Goal: Task Accomplishment & Management: Manage account settings

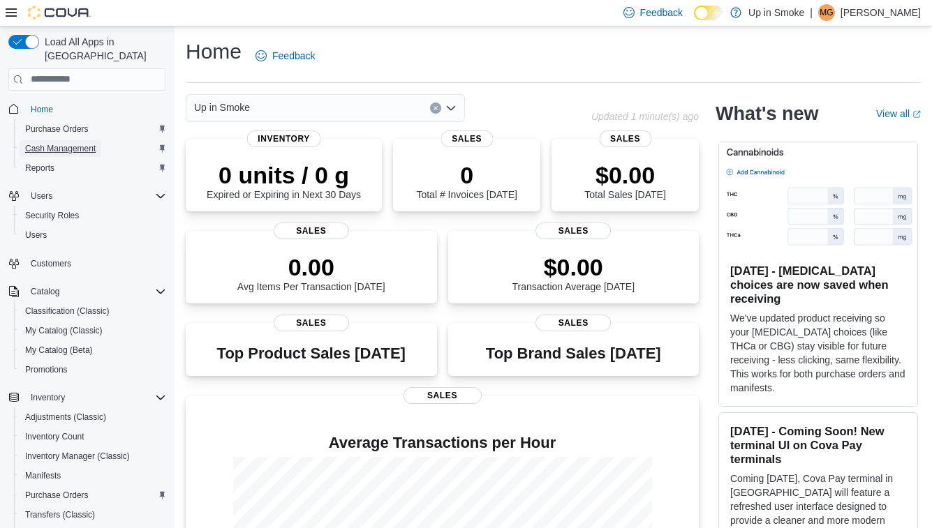
click at [75, 143] on span "Cash Management" at bounding box center [60, 148] width 70 height 11
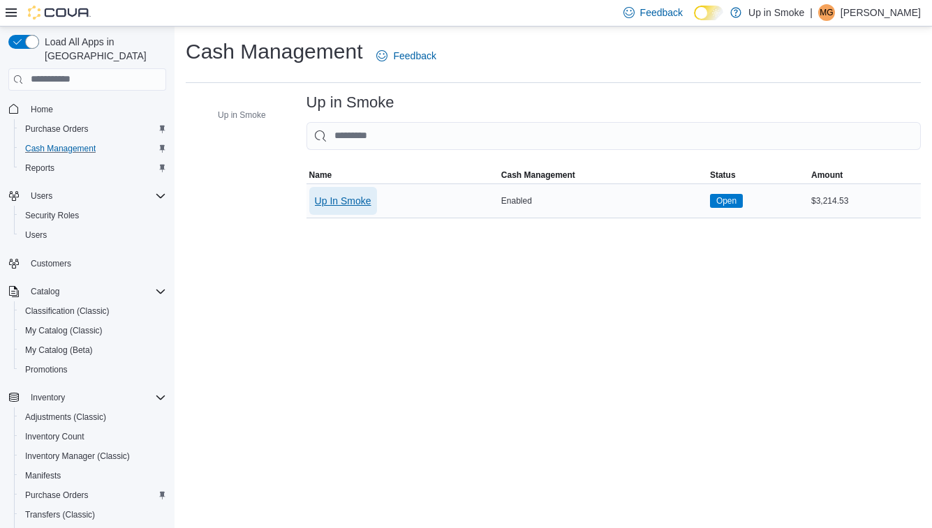
click at [365, 208] on span "Up In Smoke" at bounding box center [343, 201] width 57 height 28
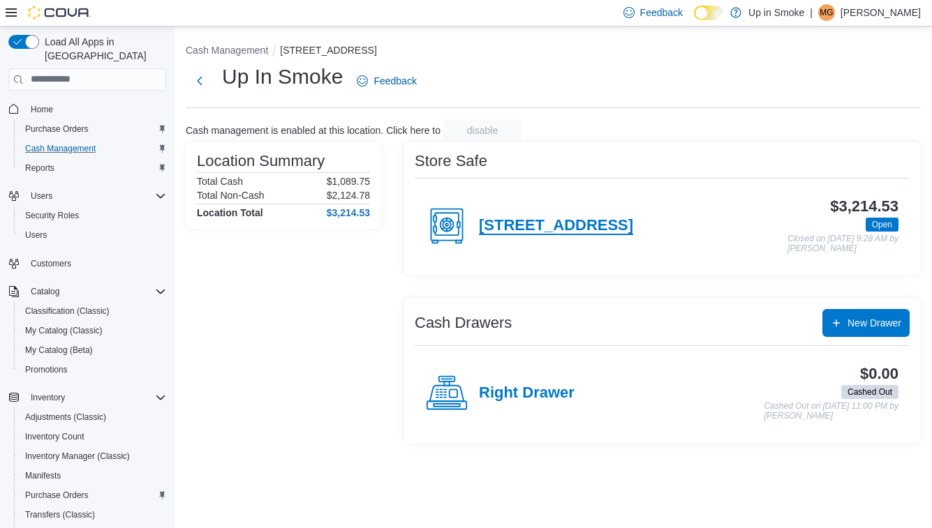
click at [533, 223] on h4 "258 West Broadway" at bounding box center [556, 226] width 154 height 18
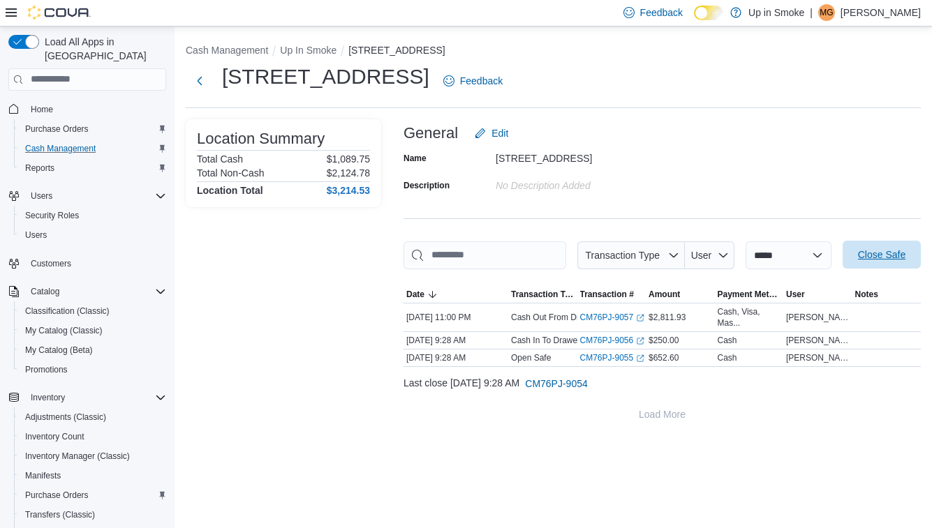
click at [851, 269] on span "Close Safe" at bounding box center [881, 255] width 61 height 28
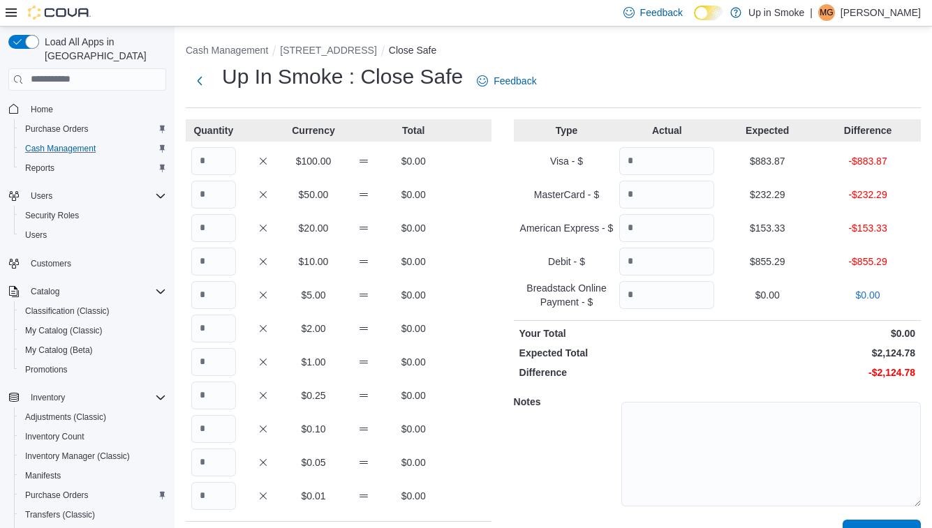
scroll to position [31, 0]
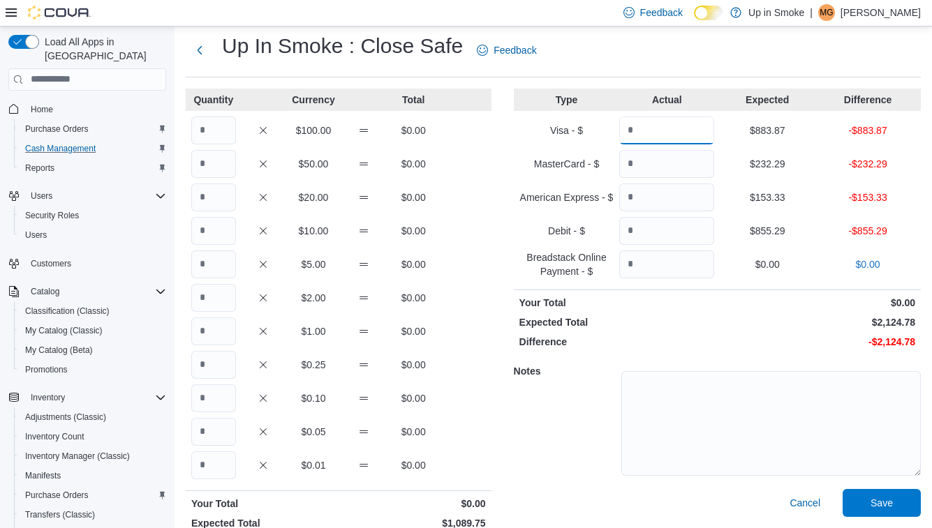
click at [651, 140] on input "Quantity" at bounding box center [666, 131] width 95 height 28
type input "******"
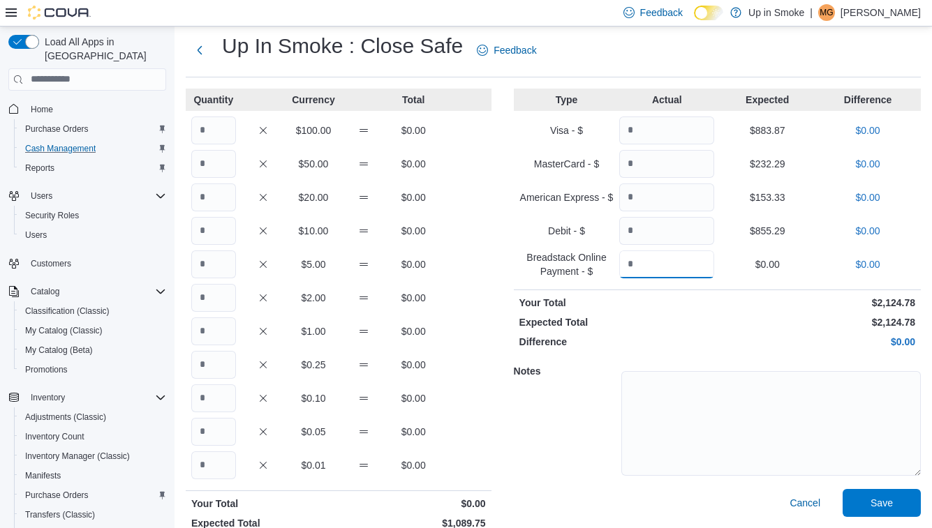
click at [669, 262] on input "Quantity" at bounding box center [666, 265] width 95 height 28
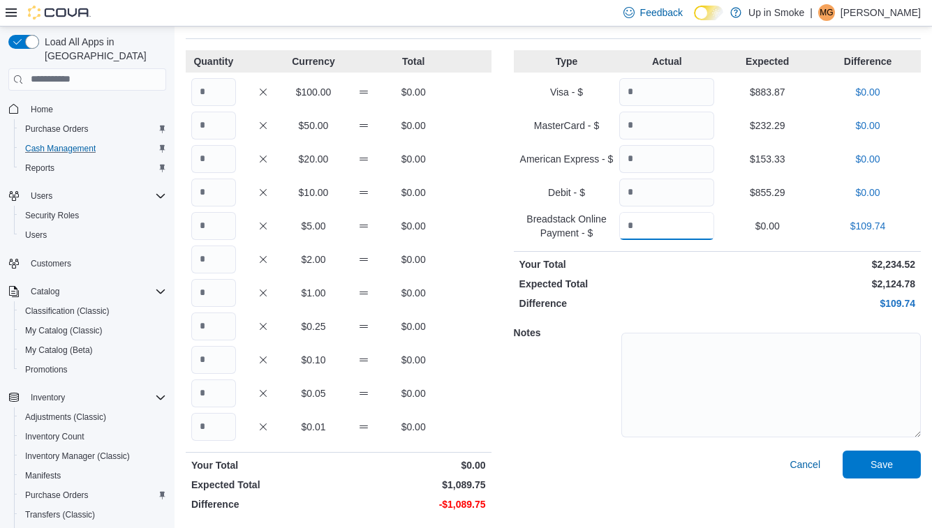
type input "******"
click at [214, 96] on input "Quantity" at bounding box center [213, 92] width 45 height 28
type input "*"
type input "**"
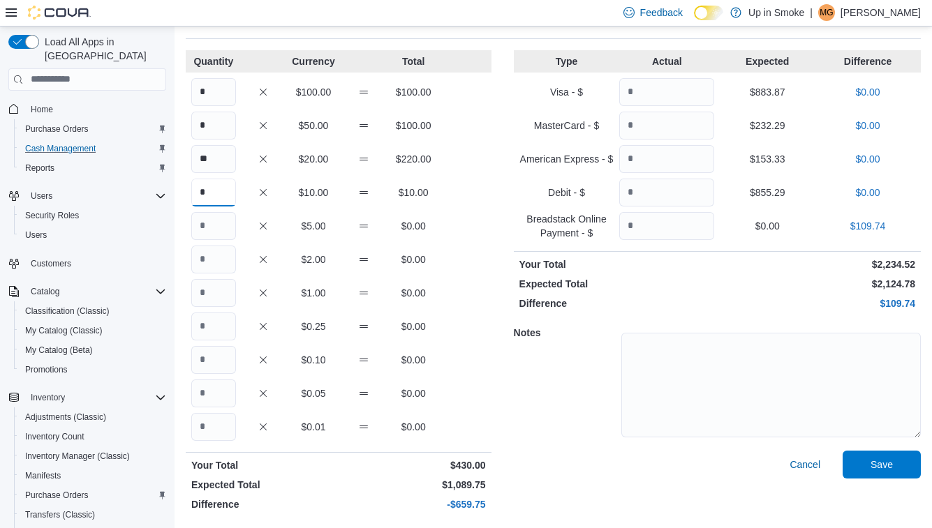
type input "*"
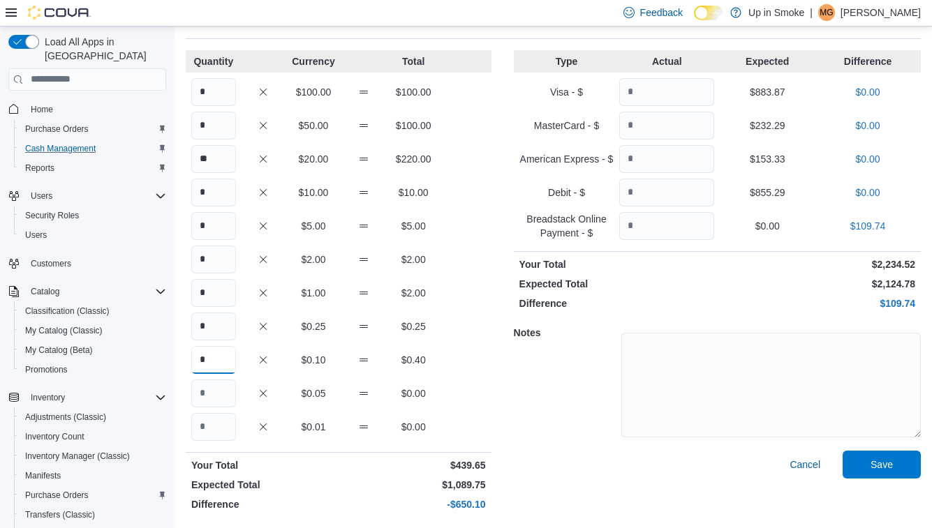
type input "*"
click at [210, 95] on input "*" at bounding box center [213, 92] width 45 height 28
type input "*"
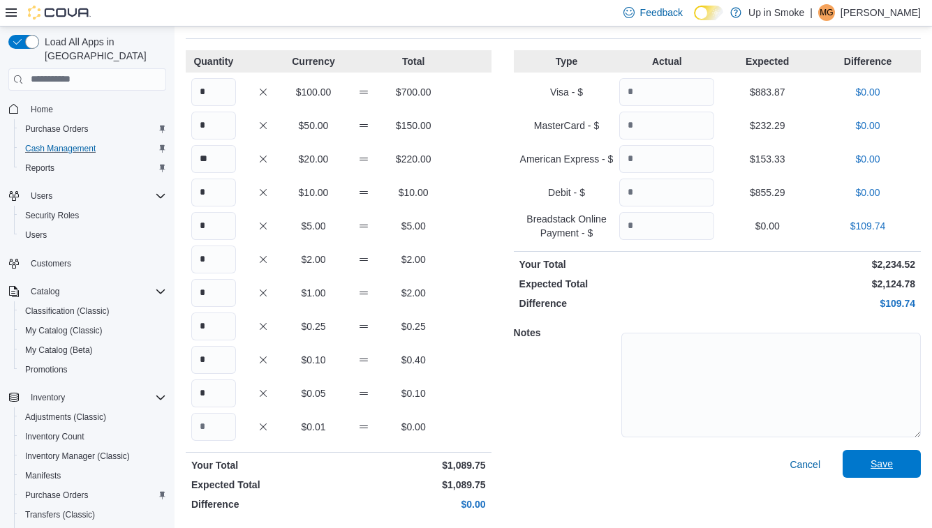
click at [863, 467] on span "Save" at bounding box center [881, 464] width 61 height 28
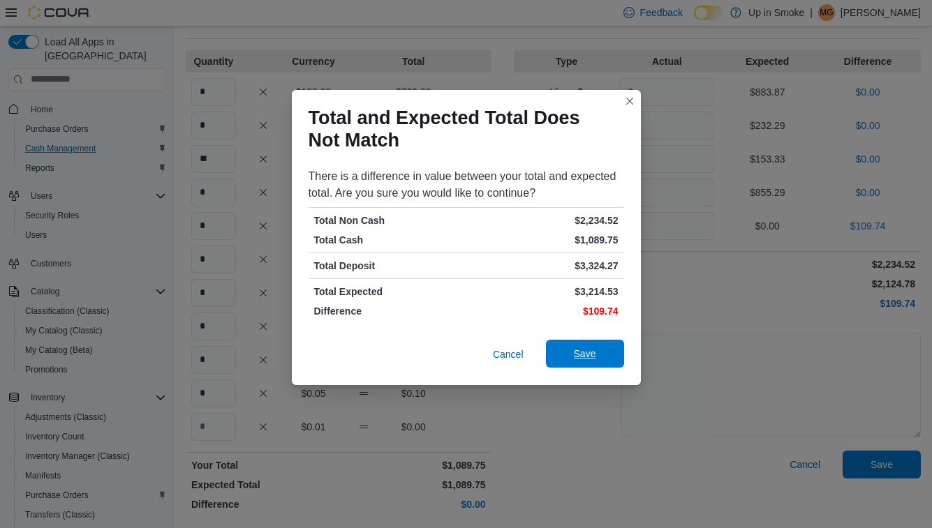
click at [579, 352] on span "Save" at bounding box center [585, 354] width 22 height 14
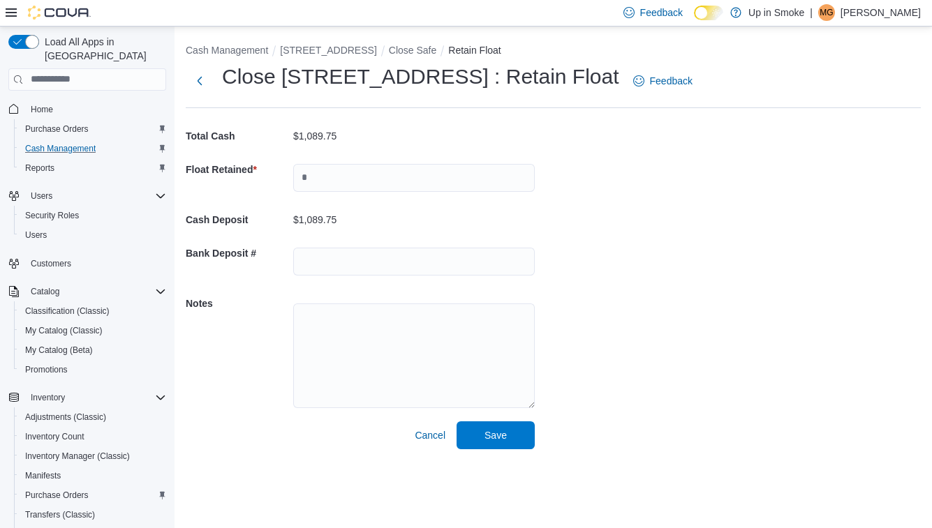
click at [361, 195] on div at bounding box center [414, 178] width 242 height 45
click at [325, 186] on input "text" at bounding box center [414, 178] width 242 height 28
type input "*******"
click at [507, 445] on span "Save" at bounding box center [495, 435] width 61 height 28
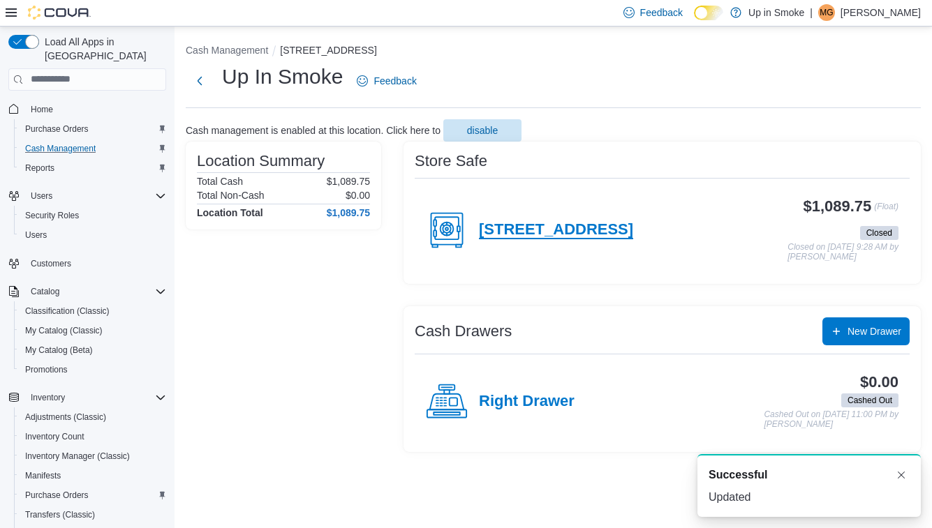
click at [513, 223] on h4 "258 West Broadway" at bounding box center [556, 230] width 154 height 18
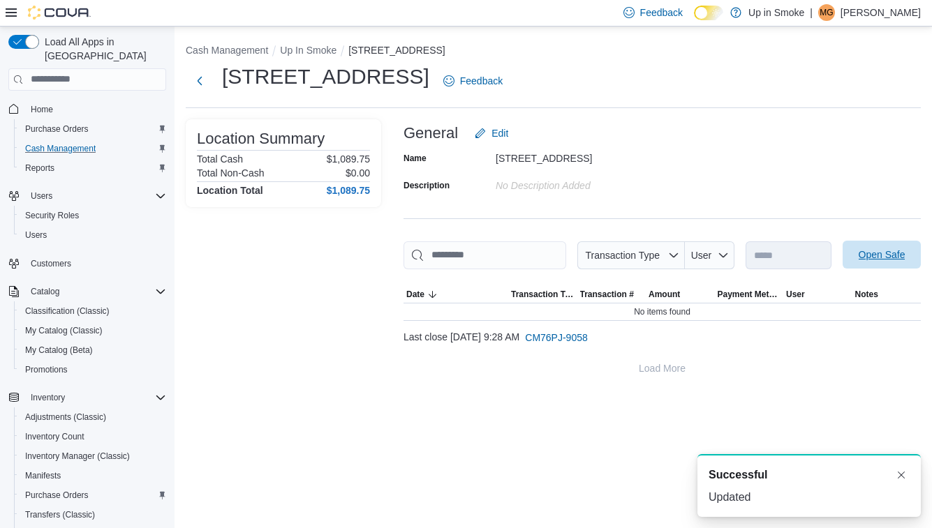
click at [859, 262] on span "Open Safe" at bounding box center [882, 255] width 47 height 14
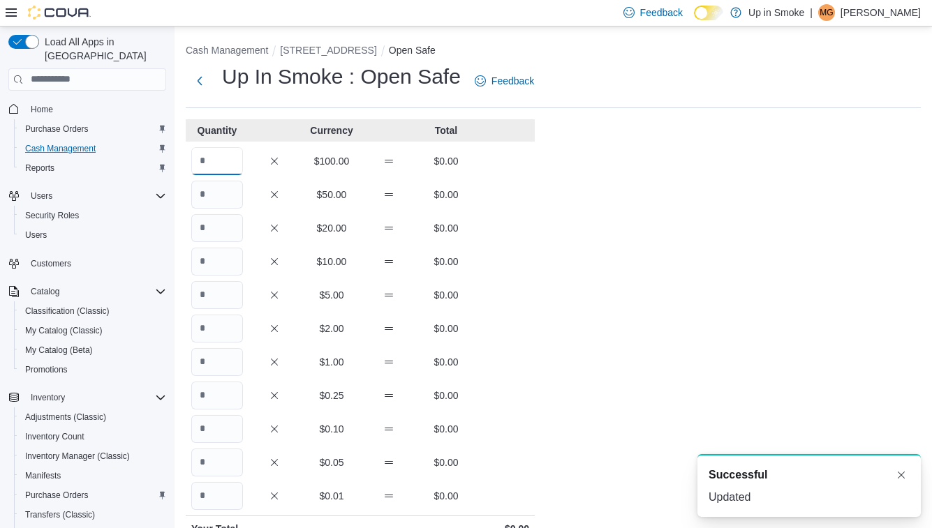
click at [221, 165] on input "Quantity" at bounding box center [217, 161] width 52 height 28
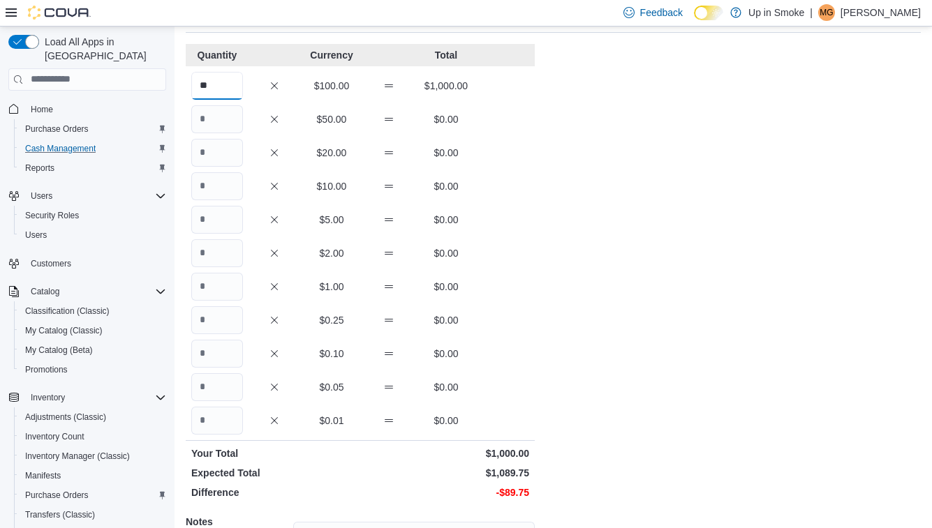
scroll to position [61, 0]
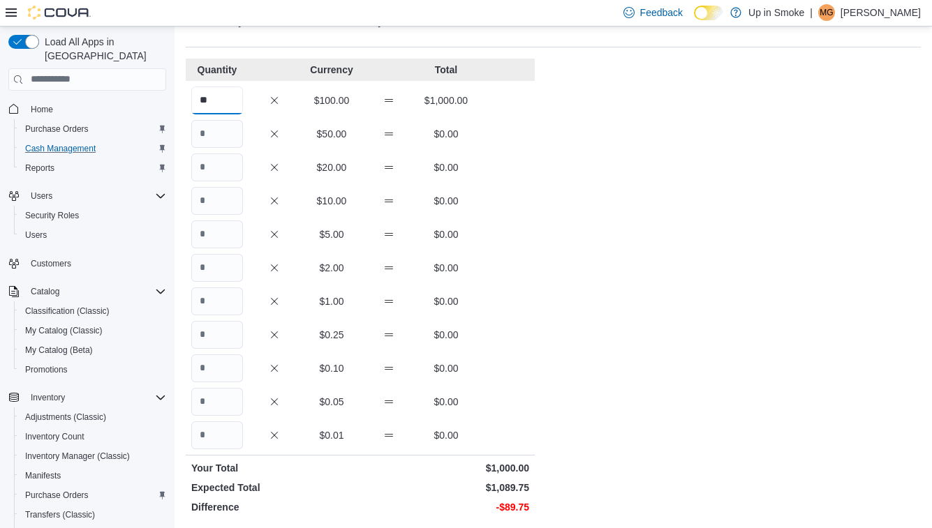
type input "**"
type input "*"
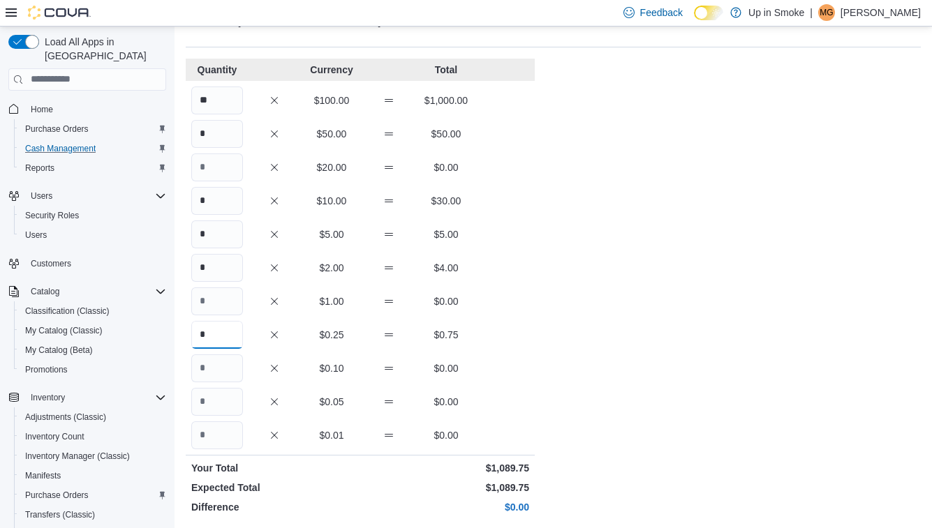
scroll to position [226, 0]
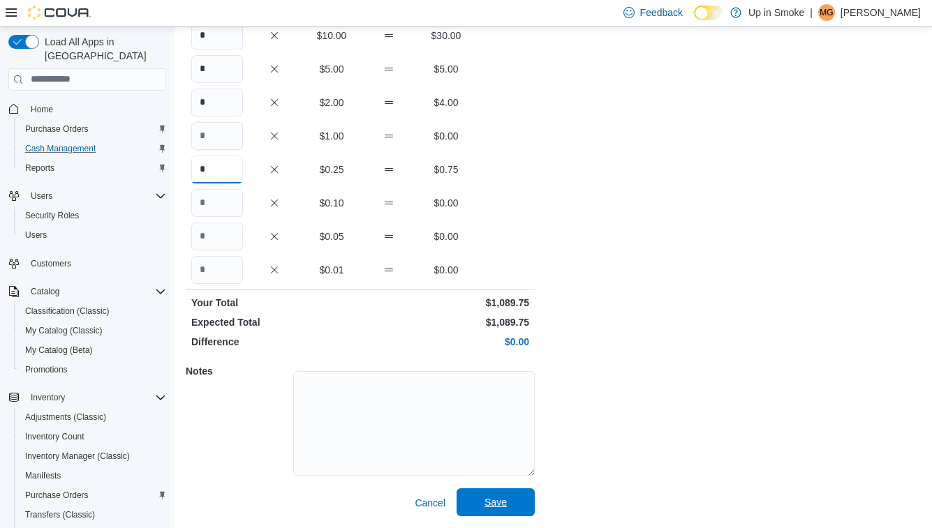
type input "*"
click at [492, 501] on span "Save" at bounding box center [495, 503] width 22 height 14
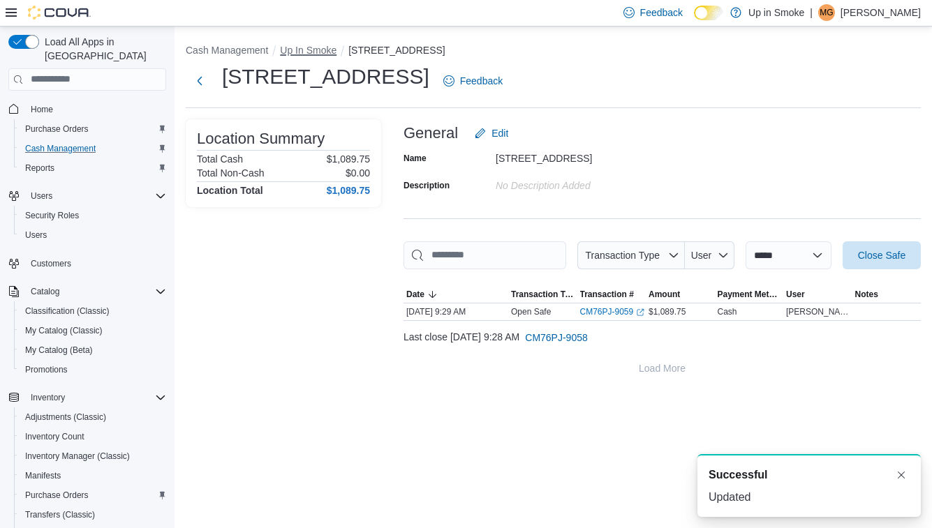
click at [304, 51] on button "Up In Smoke" at bounding box center [308, 50] width 57 height 11
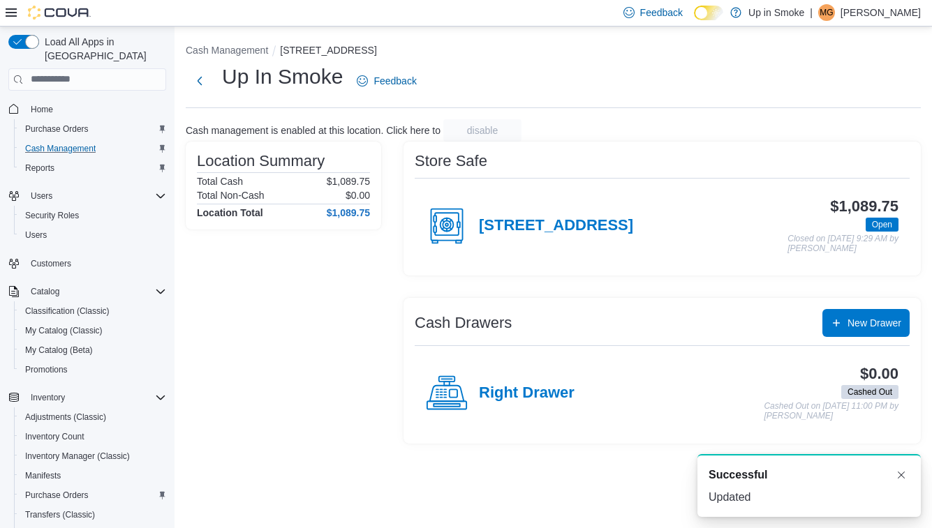
click at [518, 403] on div "Right Drawer" at bounding box center [500, 394] width 149 height 42
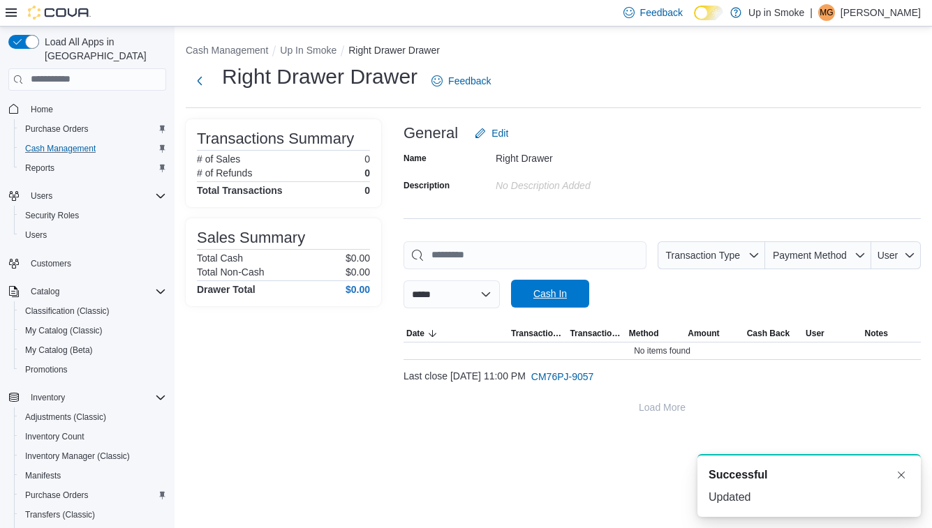
click at [578, 287] on span "Cash In" at bounding box center [549, 294] width 61 height 28
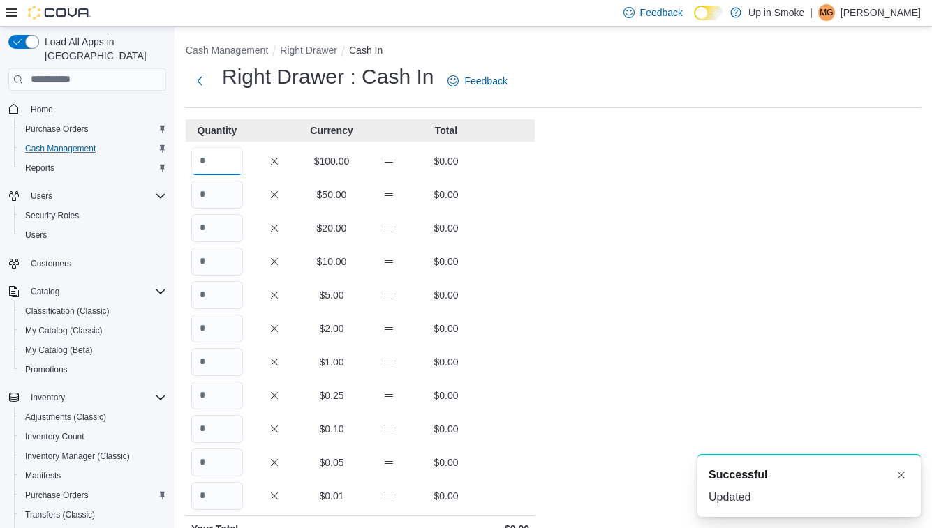
click at [226, 166] on input "Quantity" at bounding box center [217, 161] width 52 height 28
type input "*"
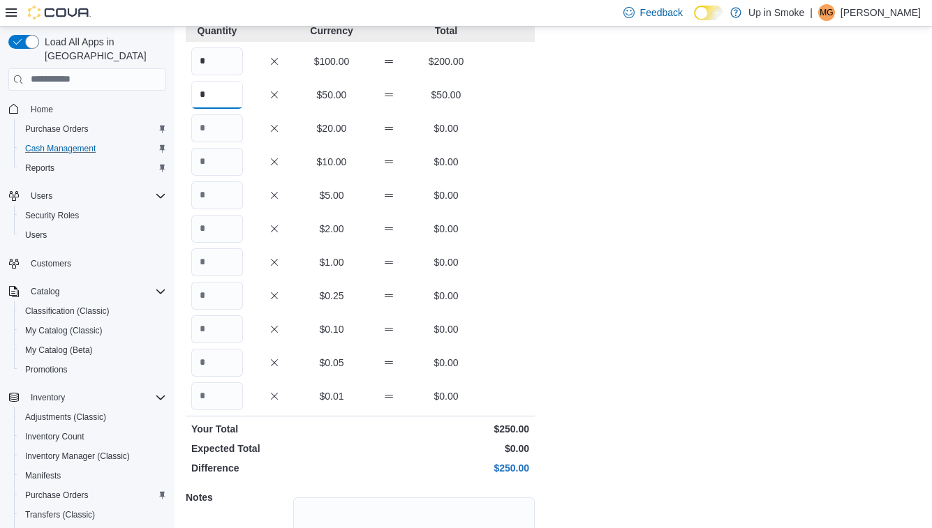
scroll to position [226, 0]
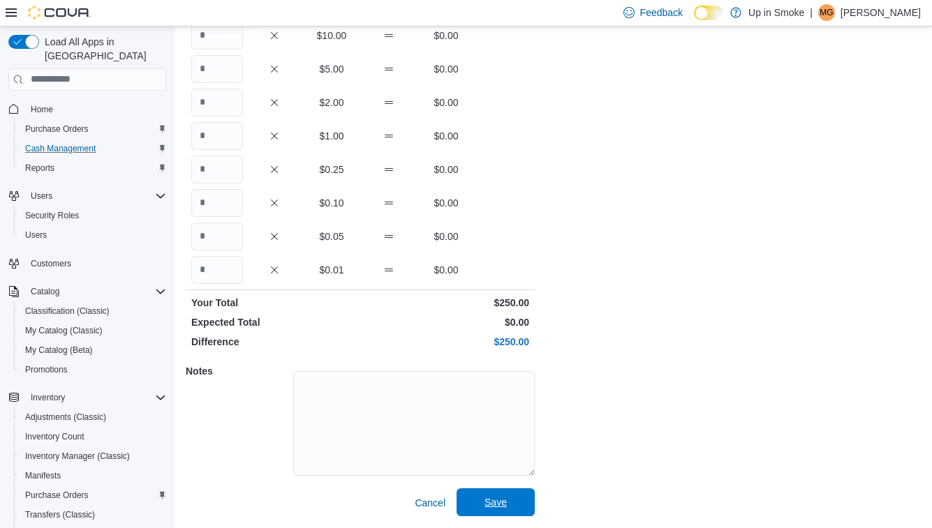
type input "*"
click at [498, 505] on span "Save" at bounding box center [495, 503] width 22 height 14
